Goal: Obtain resource: Download file/media

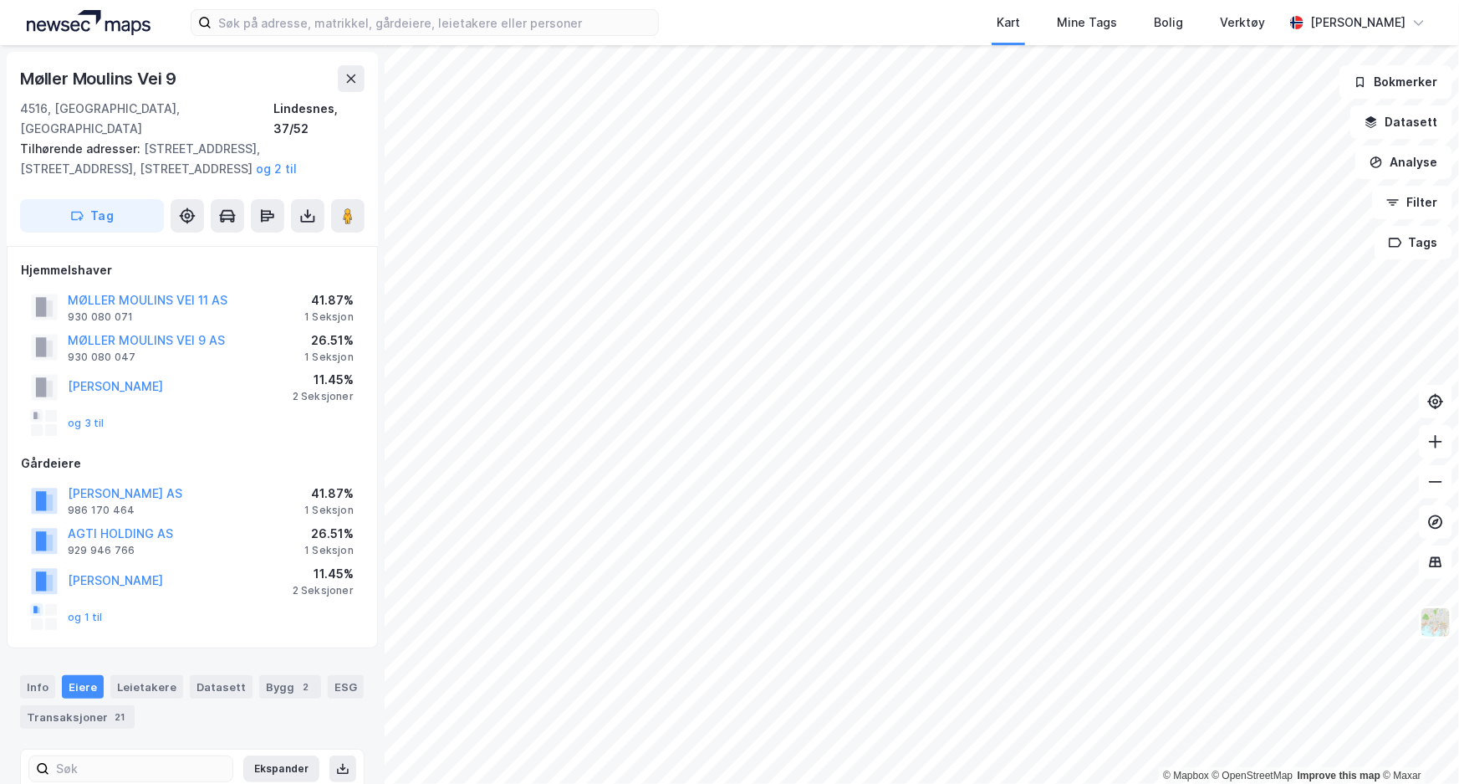
scroll to position [253, 0]
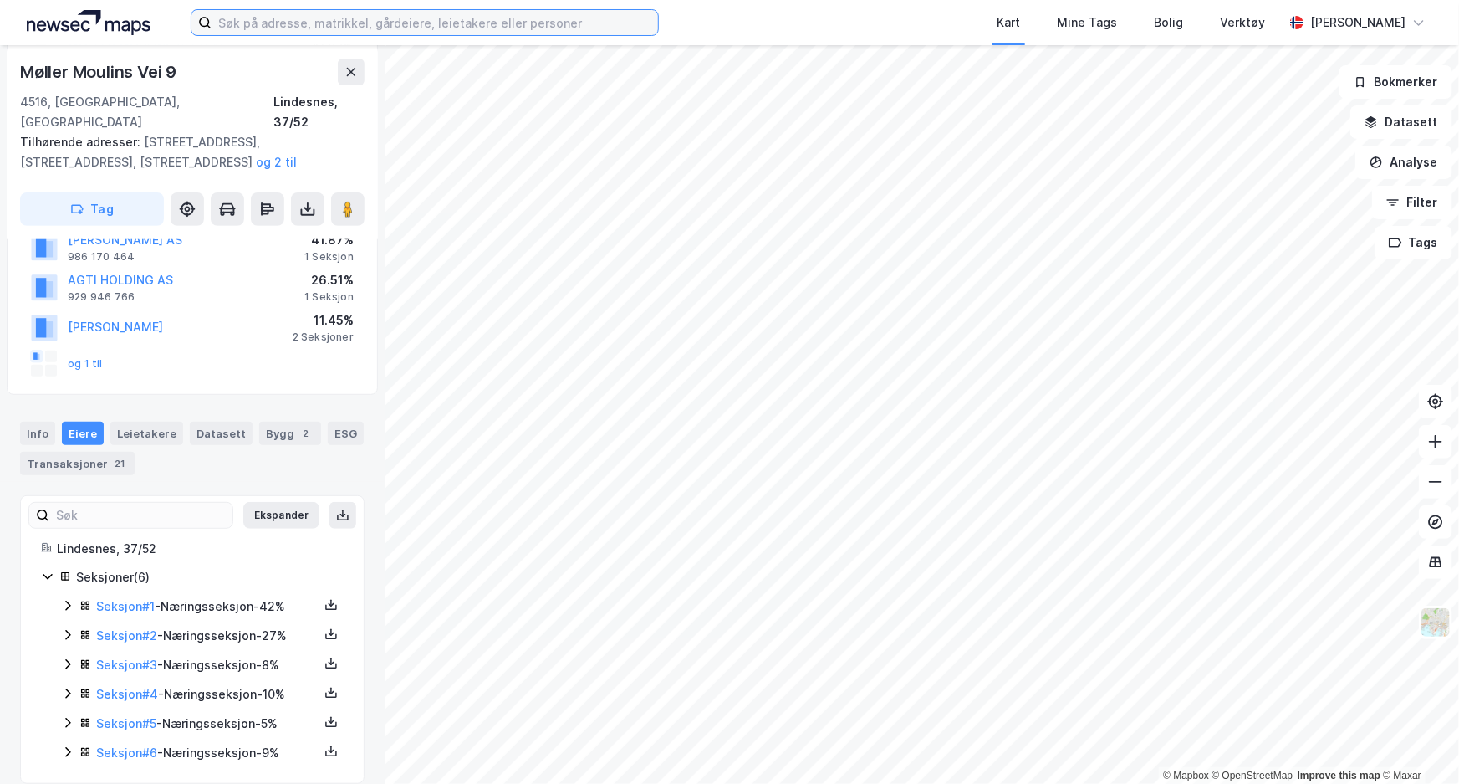
click at [416, 10] on input at bounding box center [435, 22] width 447 height 25
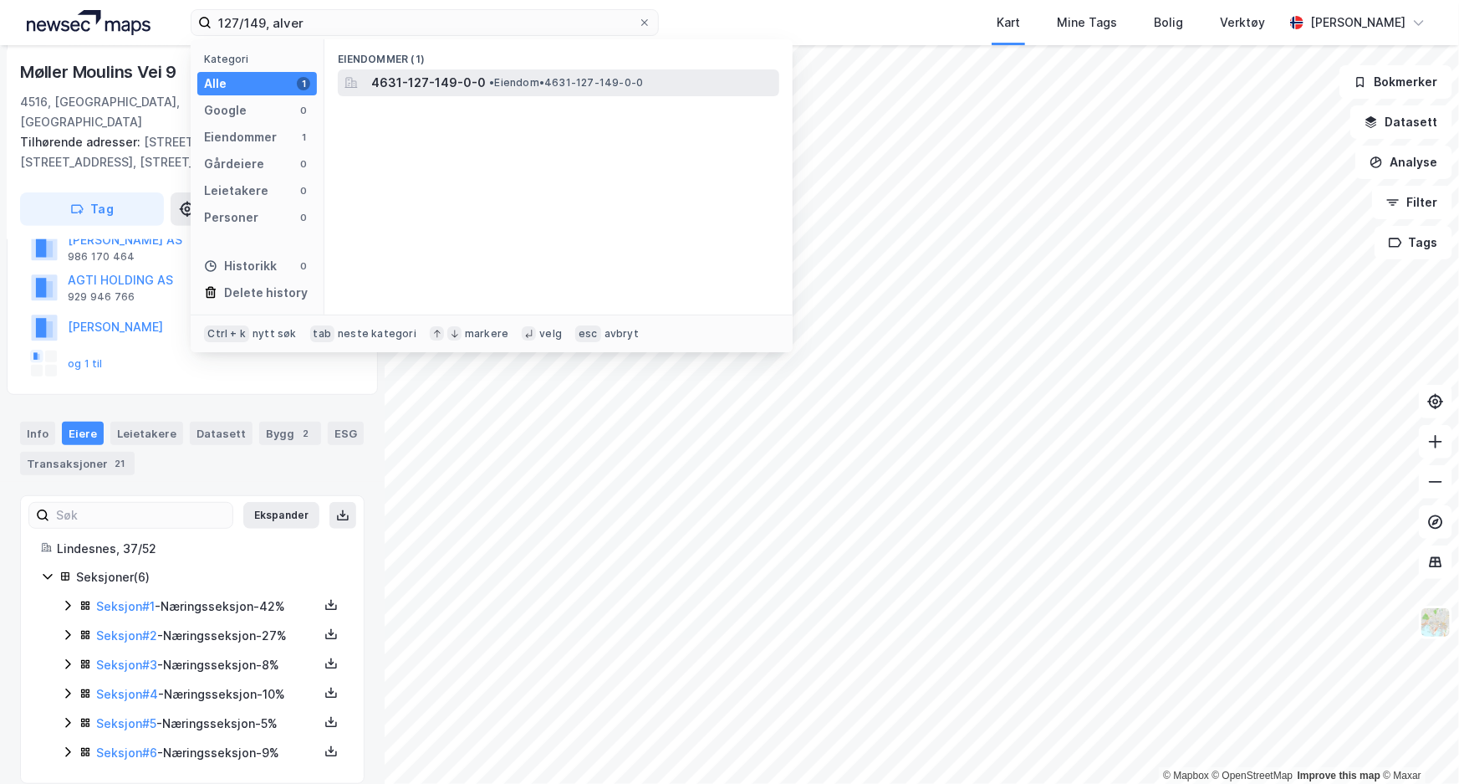
click at [461, 73] on span "4631-127-149-0-0" at bounding box center [428, 83] width 115 height 20
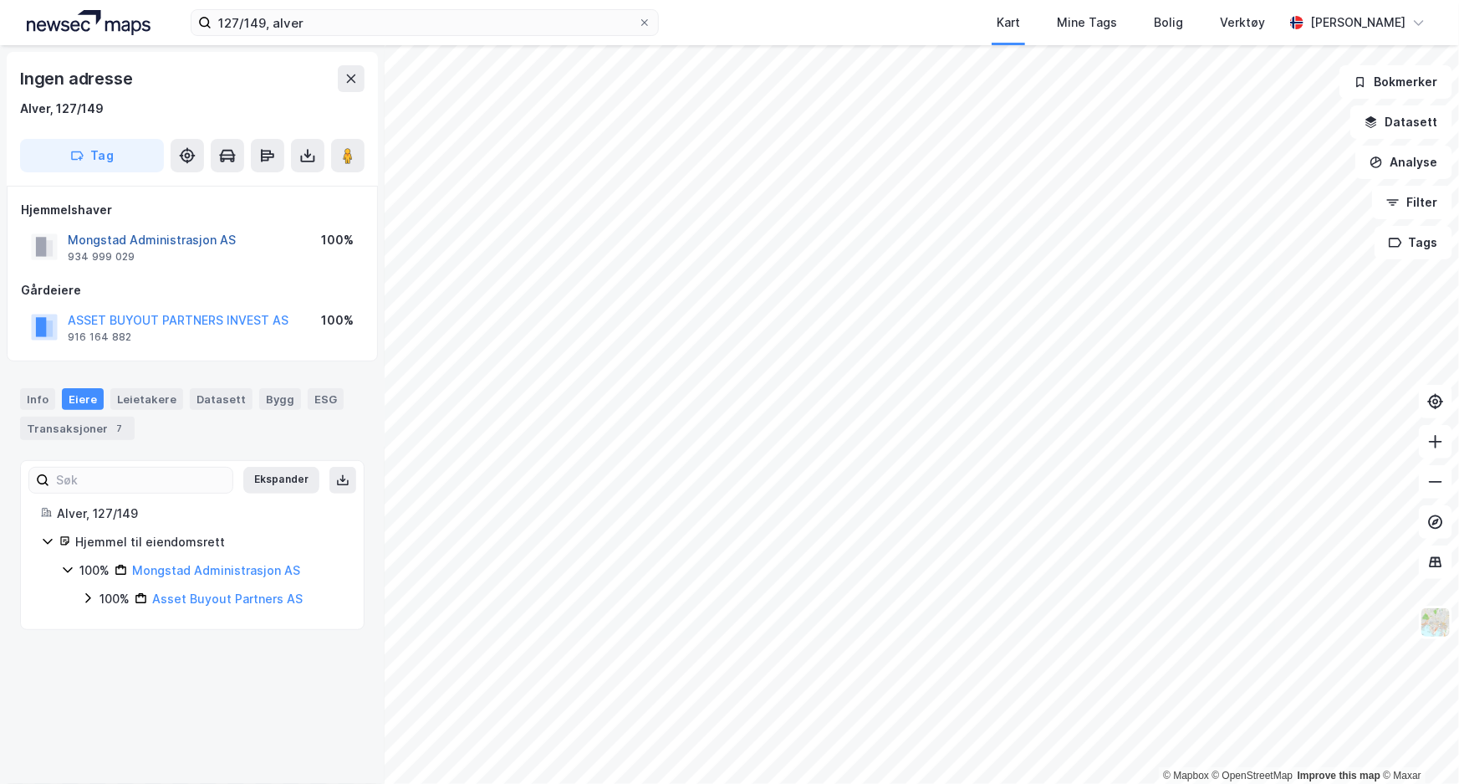
click at [0, 0] on button "Mongstad Administrasjon AS" at bounding box center [0, 0] width 0 height 0
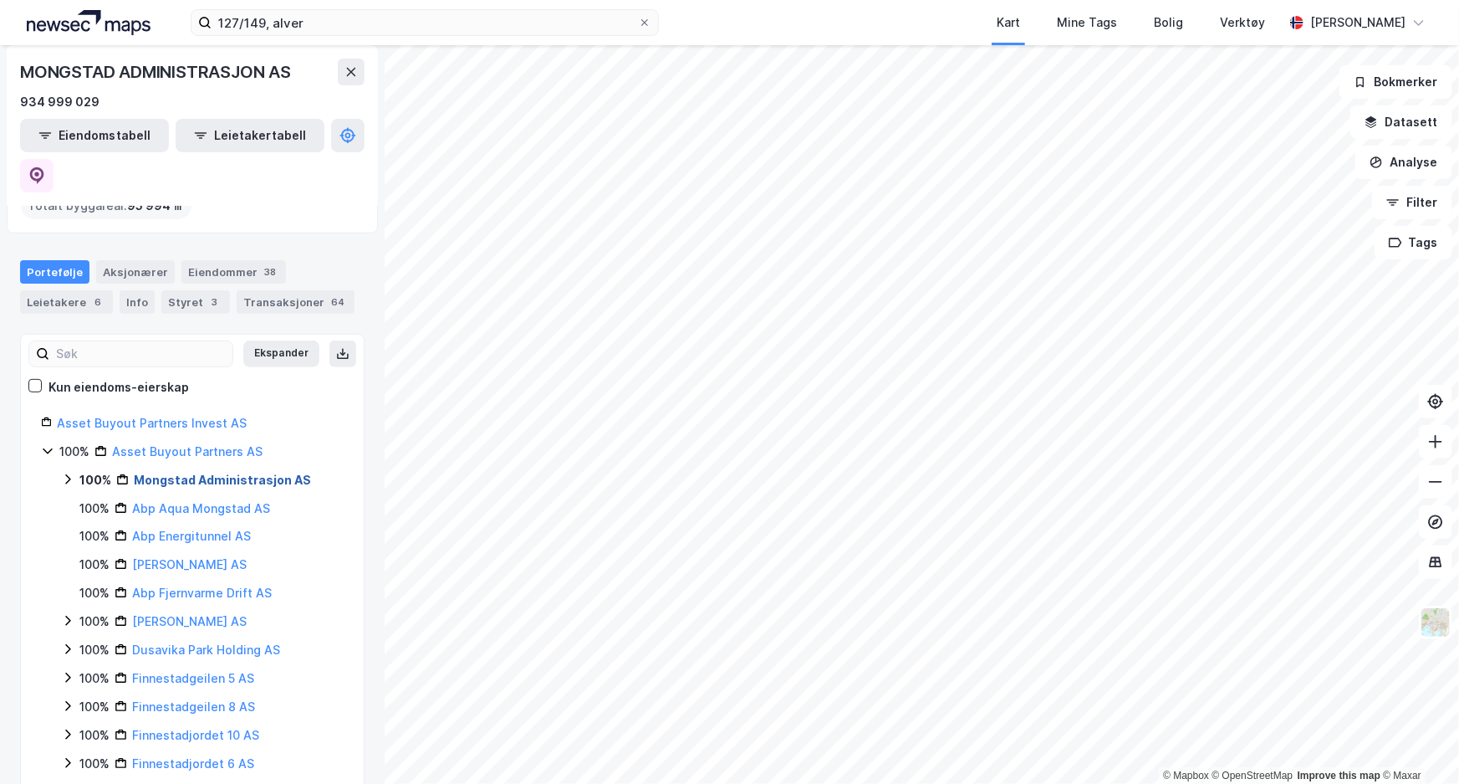
scroll to position [227, 0]
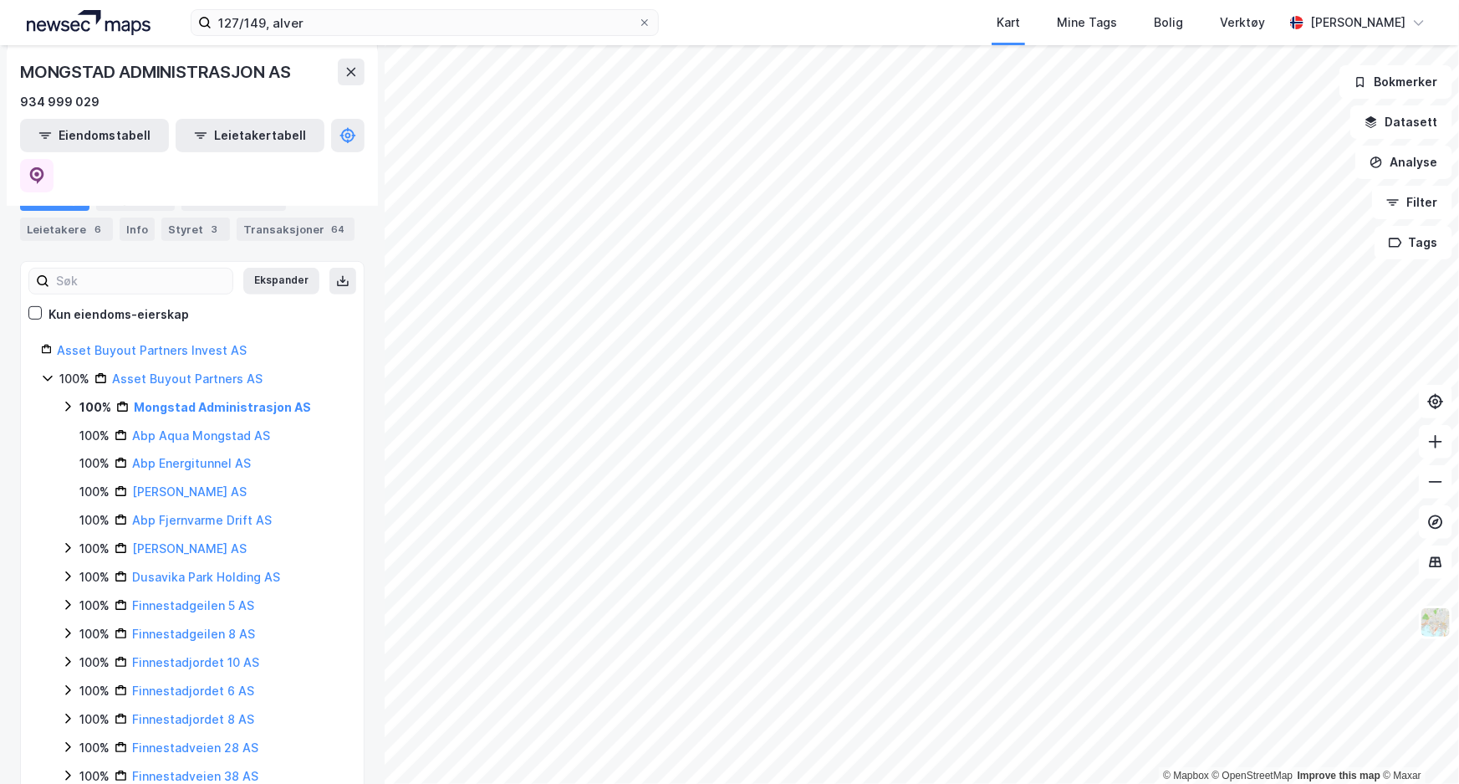
click at [68, 400] on icon at bounding box center [67, 406] width 13 height 13
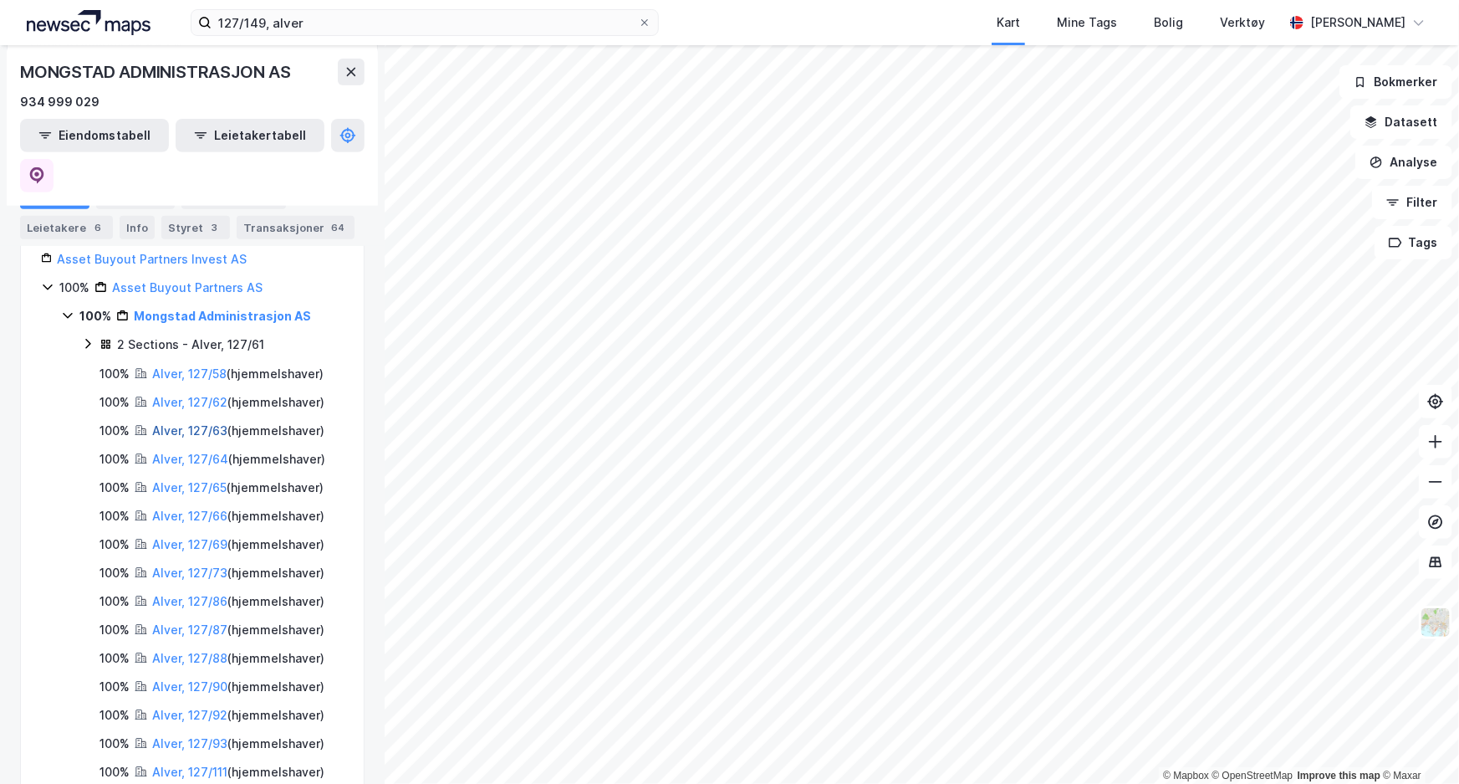
scroll to position [151, 0]
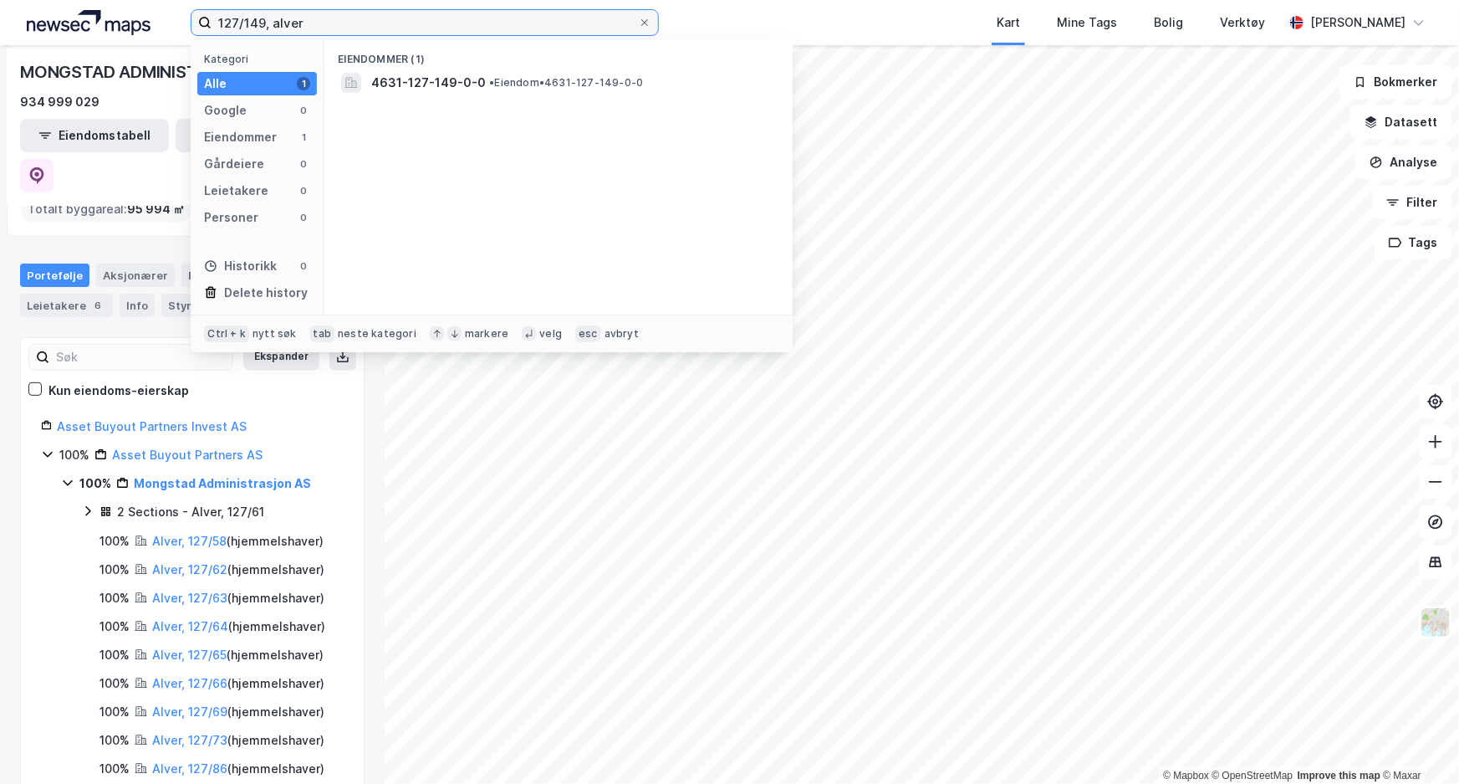
click at [320, 31] on input "127/149, alver" at bounding box center [425, 22] width 426 height 25
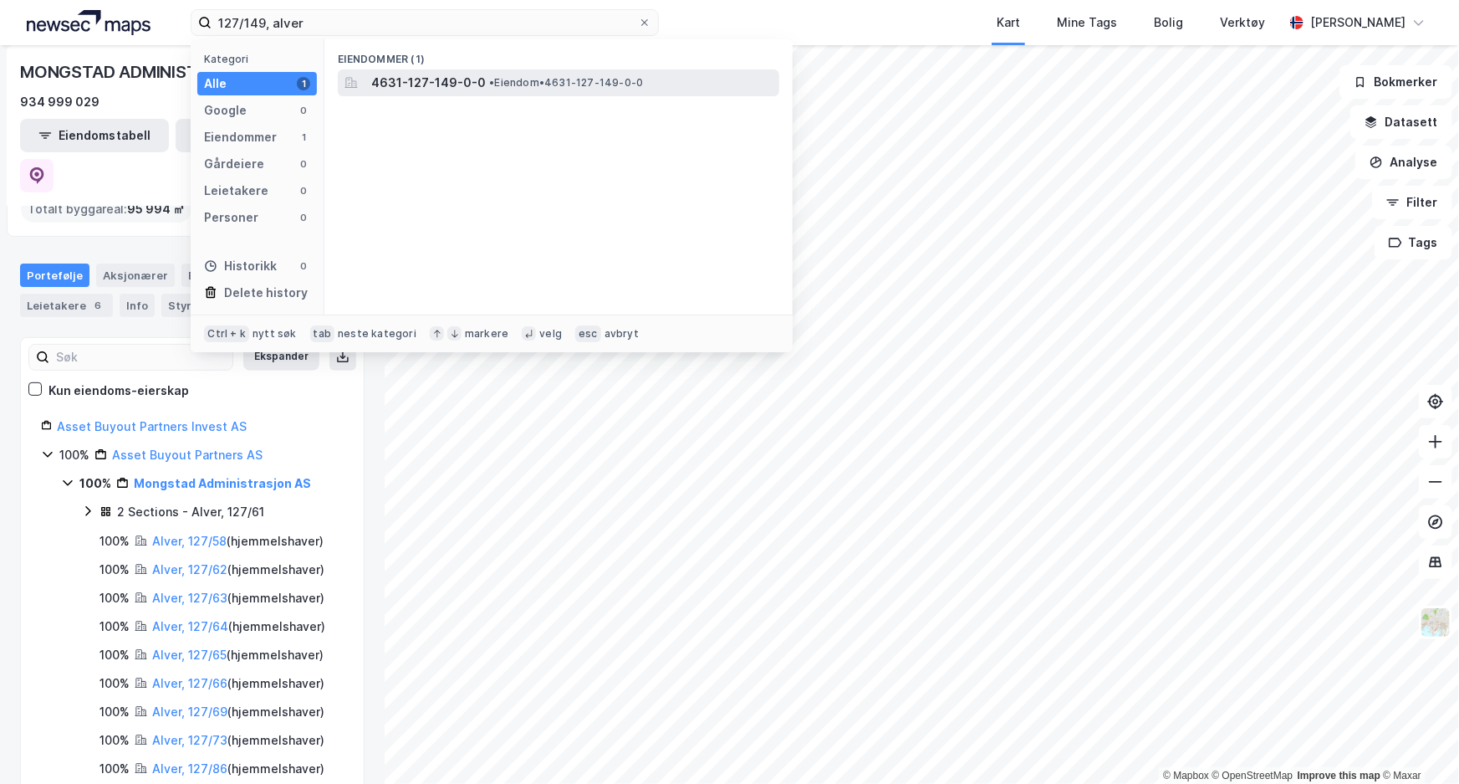
click at [380, 78] on span "4631-127-149-0-0" at bounding box center [428, 83] width 115 height 20
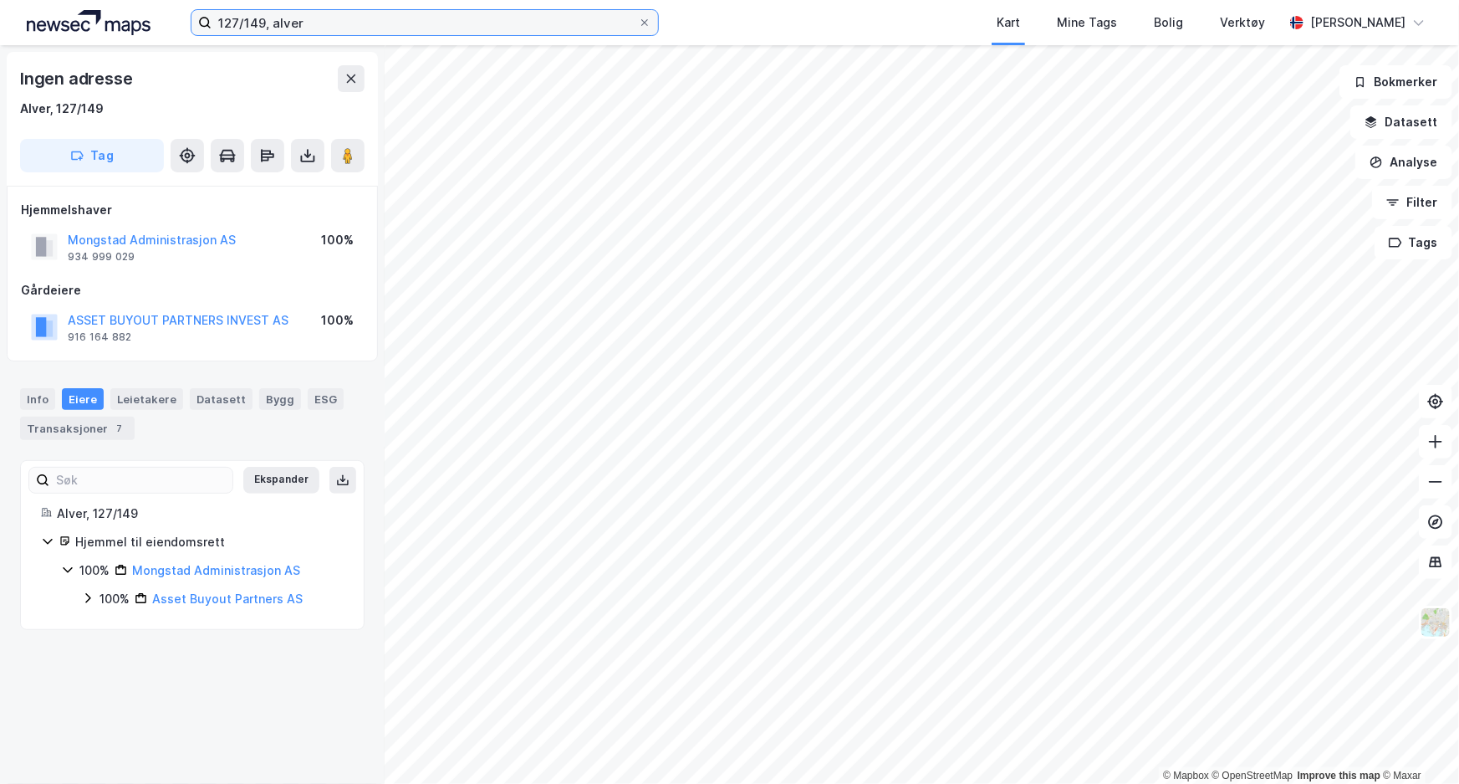
click at [258, 26] on input "127/149, alver" at bounding box center [425, 22] width 426 height 25
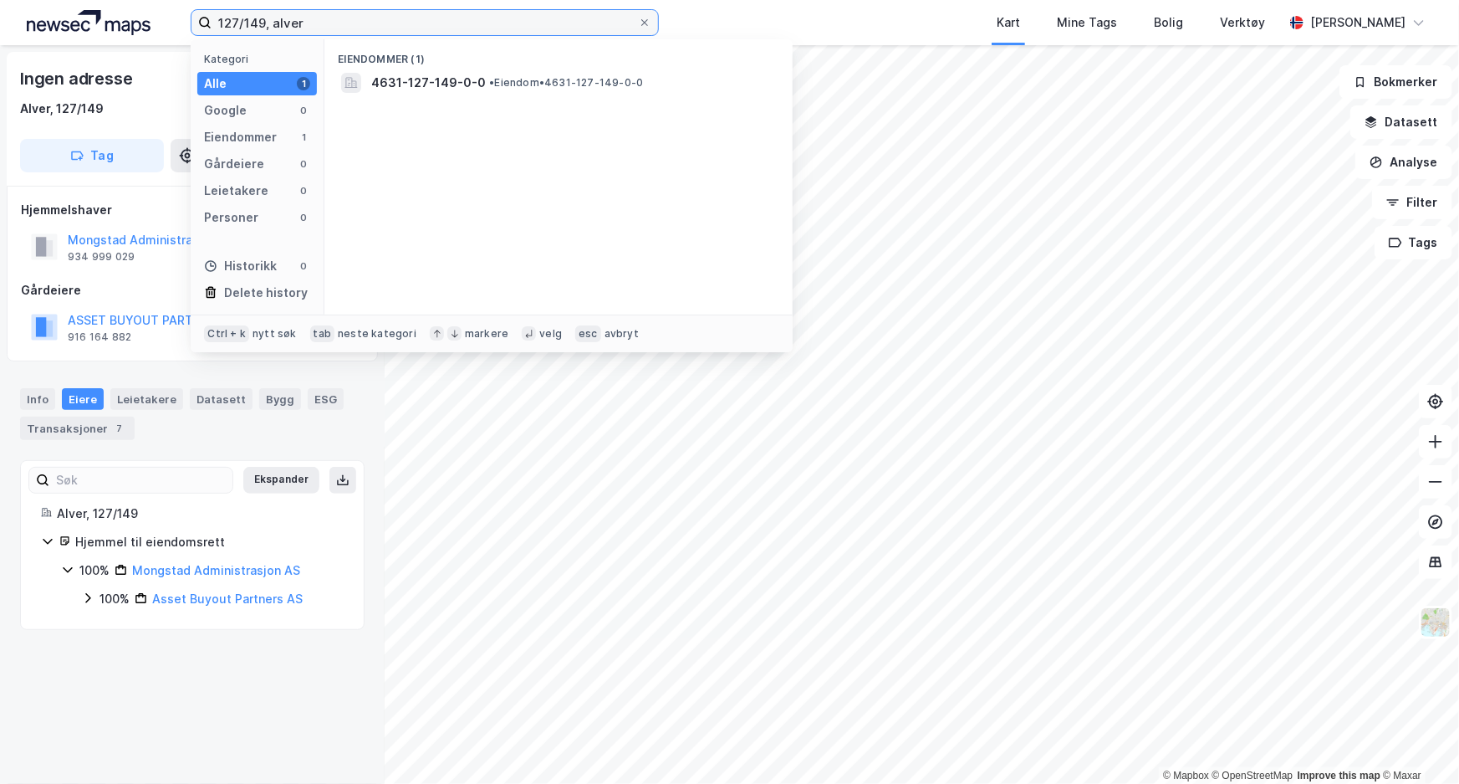
click at [258, 26] on input "127/149, alver" at bounding box center [425, 22] width 426 height 25
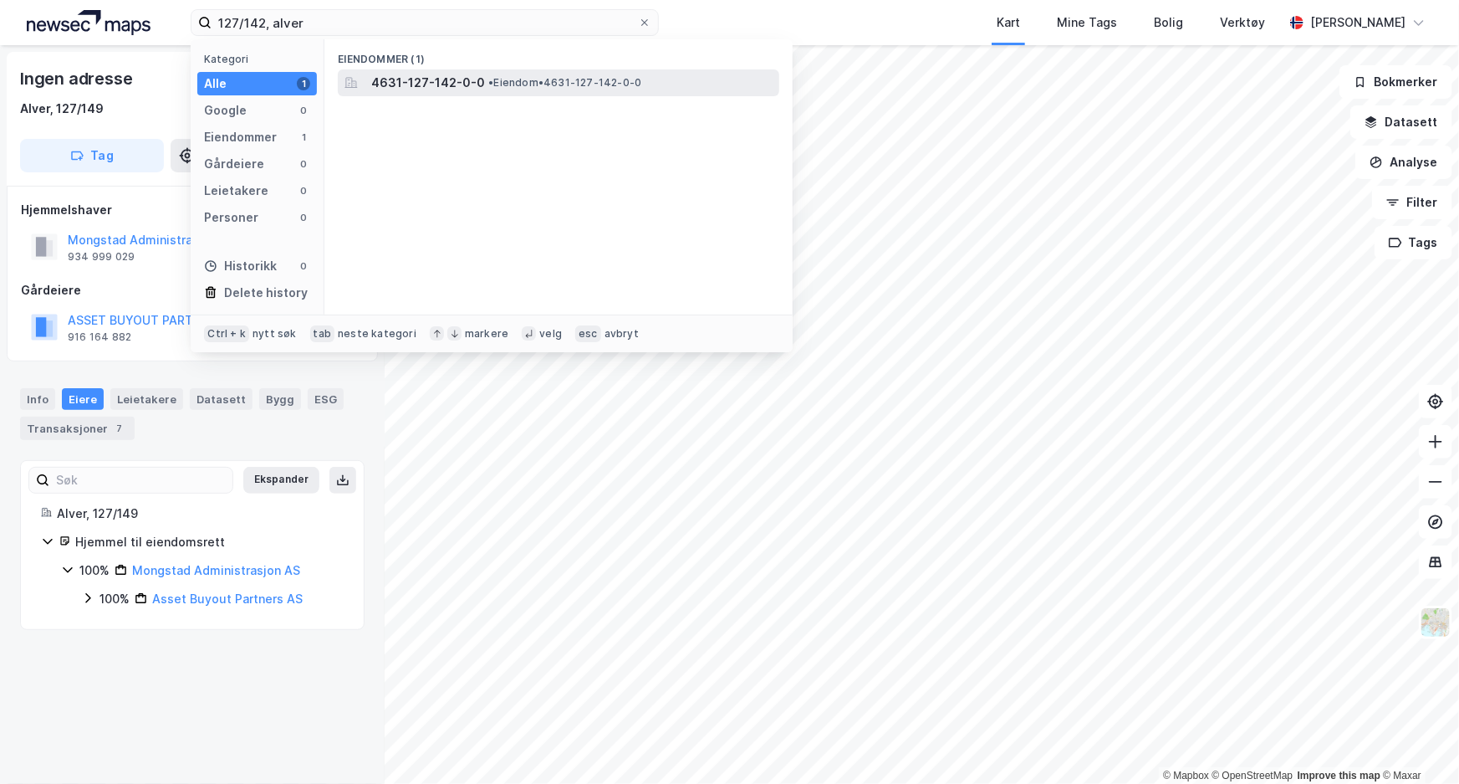
click at [419, 74] on span "4631-127-142-0-0" at bounding box center [428, 83] width 114 height 20
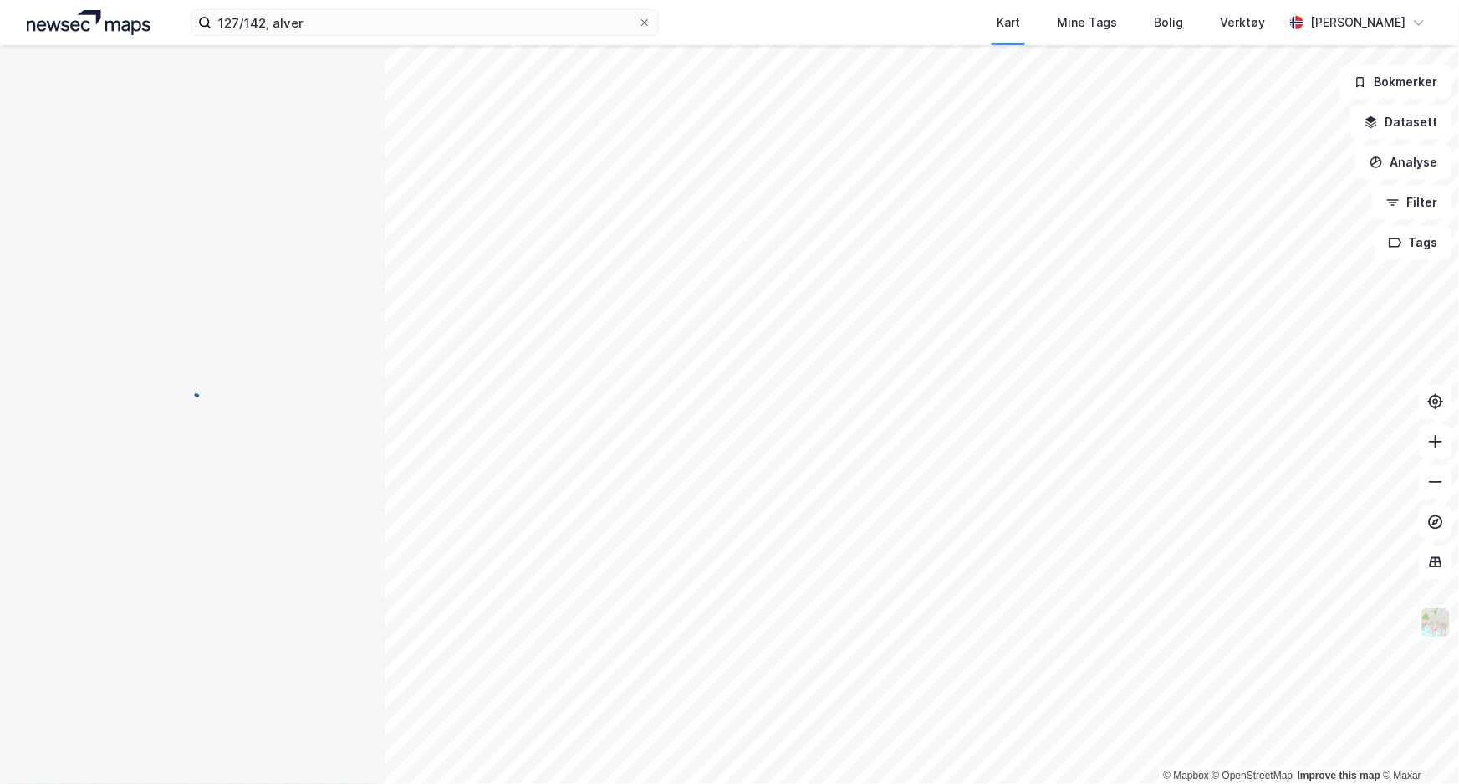
scroll to position [202, 0]
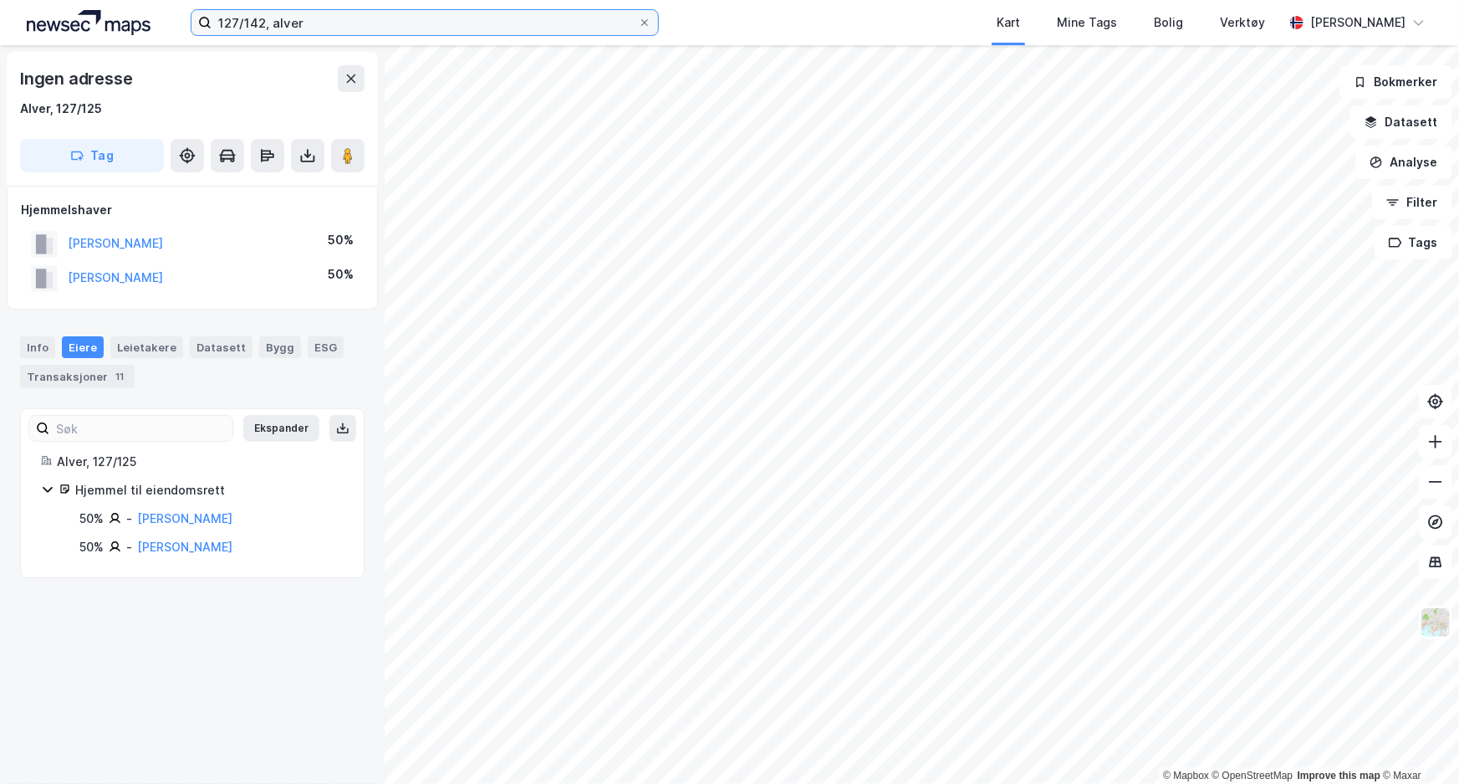
click at [251, 23] on input "127/142, alver" at bounding box center [425, 22] width 426 height 25
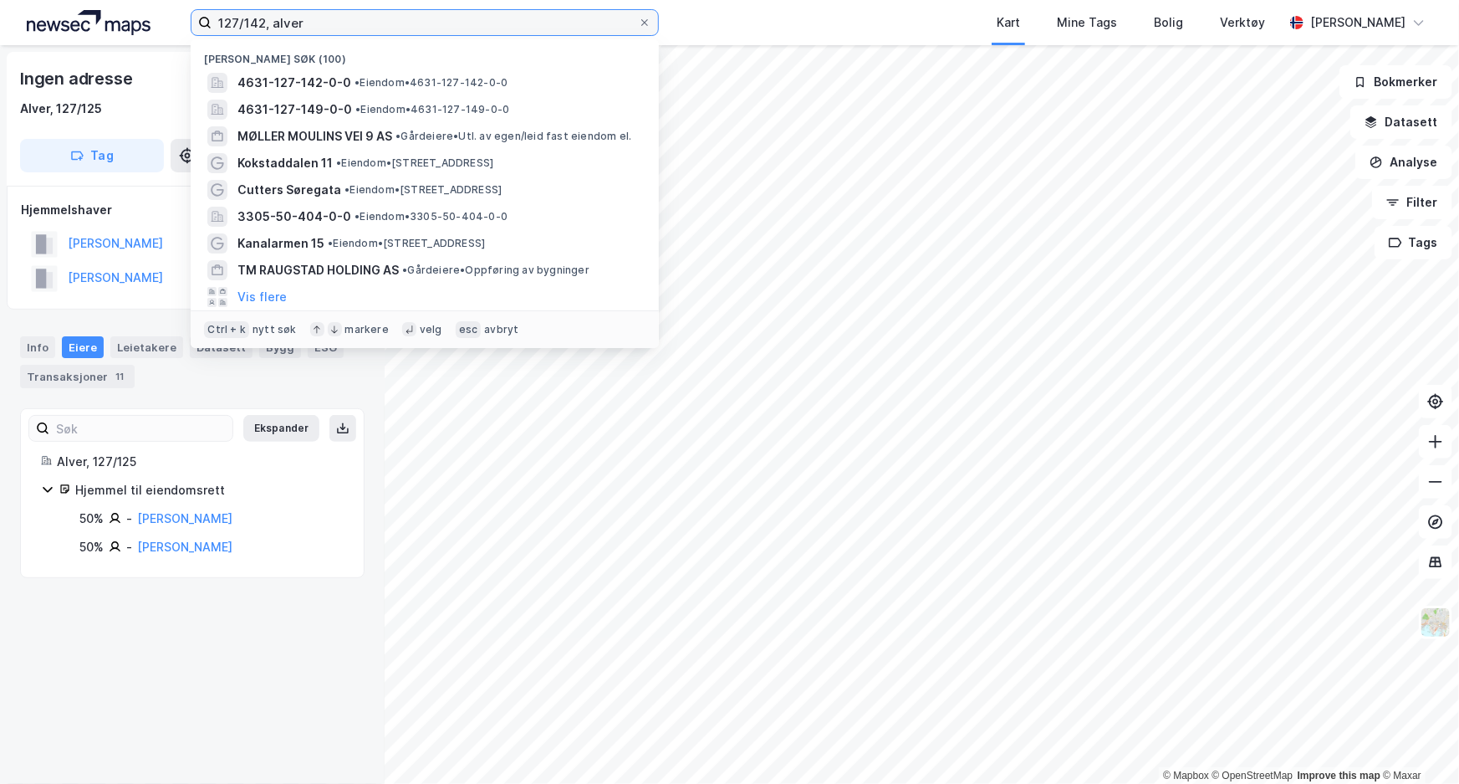
click at [251, 23] on input "127/142, alver" at bounding box center [425, 22] width 426 height 25
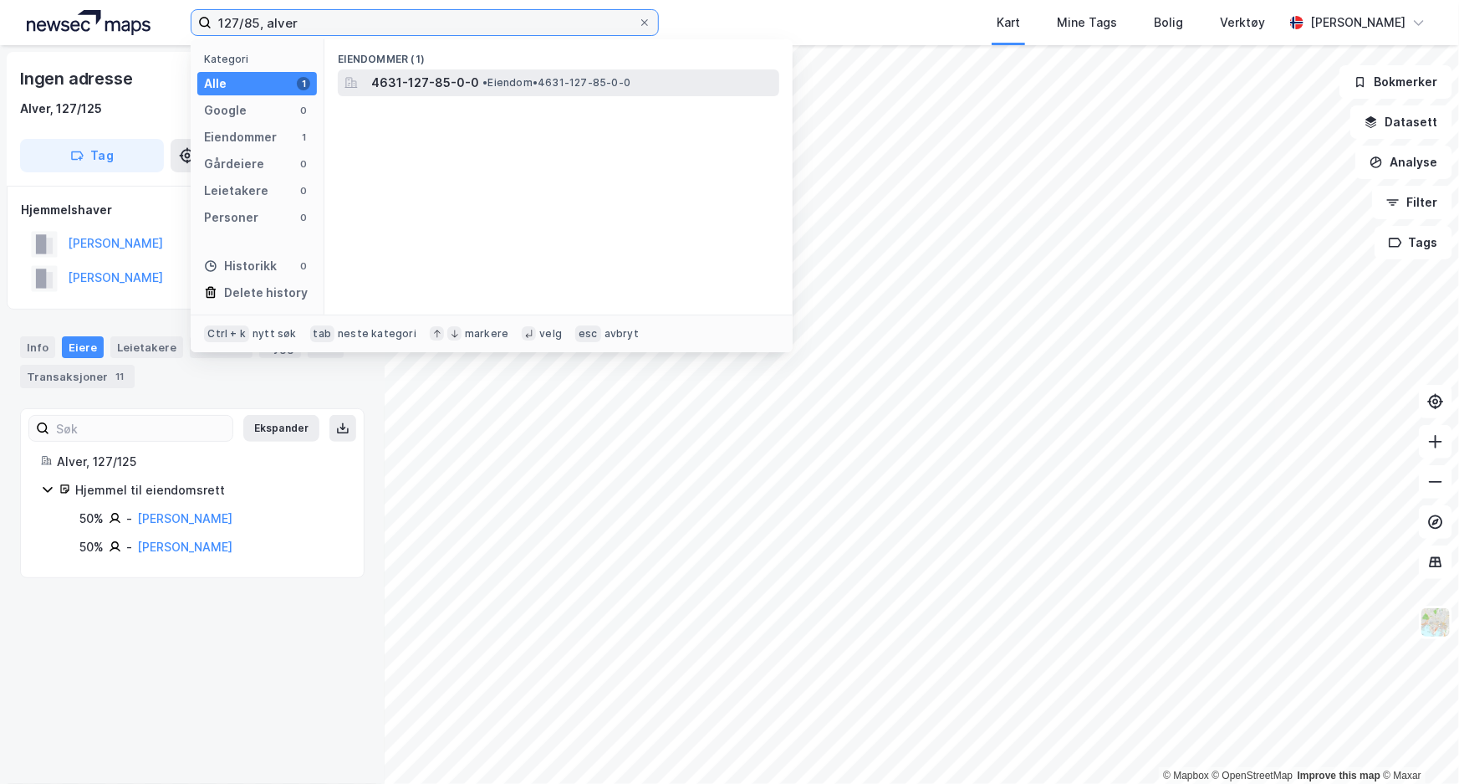
type input "127/85, alver"
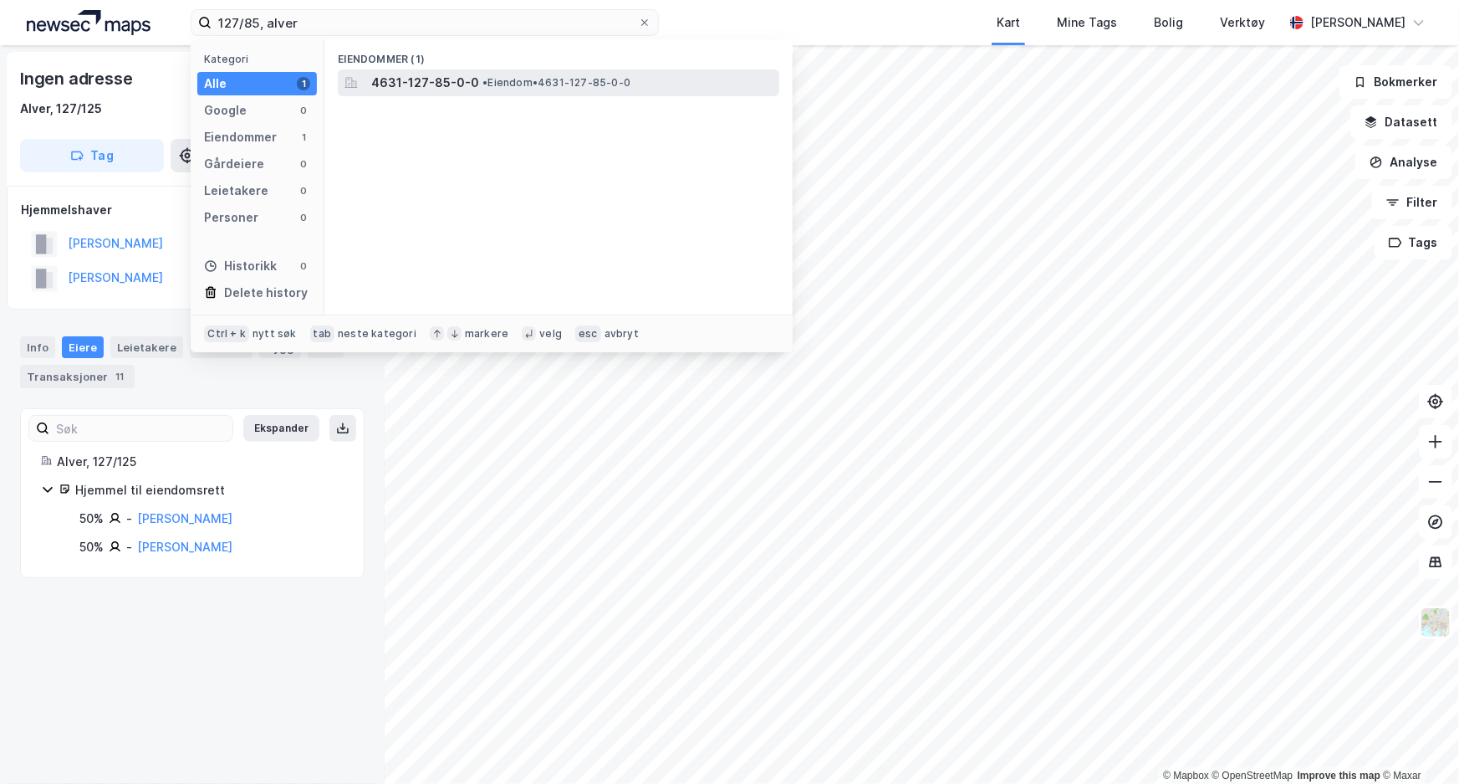
click at [429, 73] on span "4631-127-85-0-0" at bounding box center [425, 83] width 108 height 20
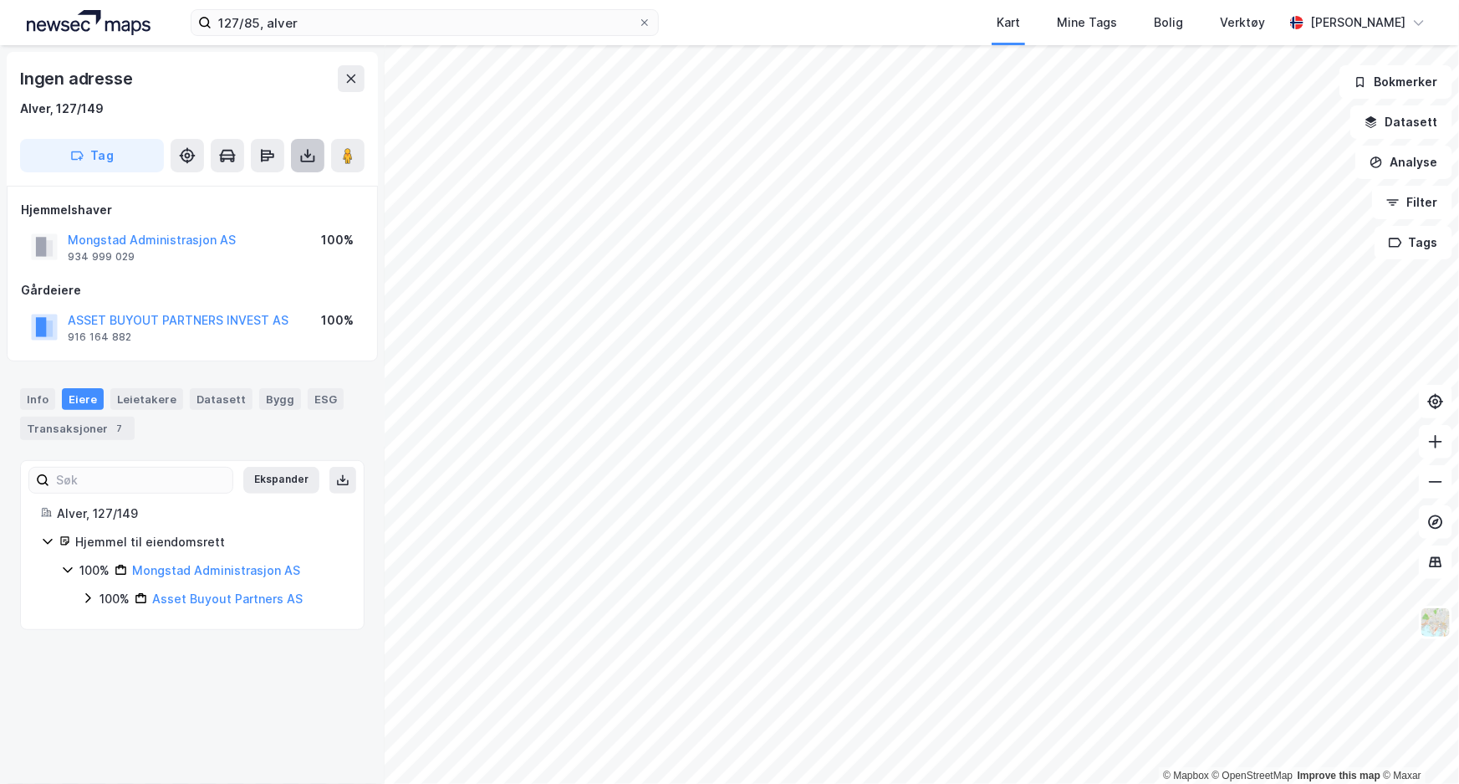
click at [314, 166] on button at bounding box center [307, 155] width 33 height 33
click at [311, 192] on div "Last ned grunnbok" at bounding box center [235, 189] width 178 height 27
click at [309, 166] on button at bounding box center [307, 155] width 33 height 33
click at [305, 186] on div "Last ned grunnbok" at bounding box center [235, 189] width 178 height 27
click at [308, 161] on icon at bounding box center [308, 159] width 14 height 7
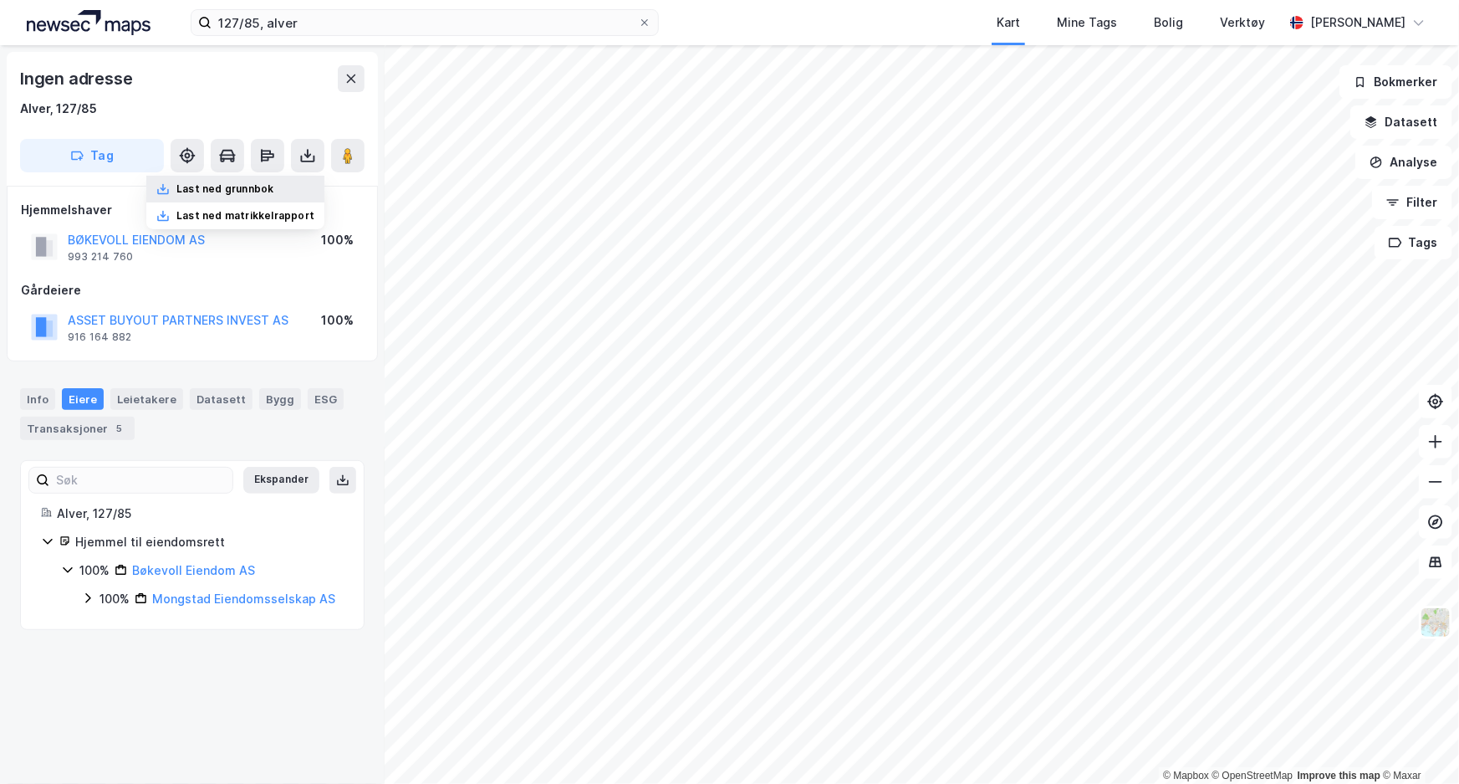
click at [295, 181] on div "Last ned grunnbok" at bounding box center [235, 189] width 178 height 27
